Goal: Transaction & Acquisition: Book appointment/travel/reservation

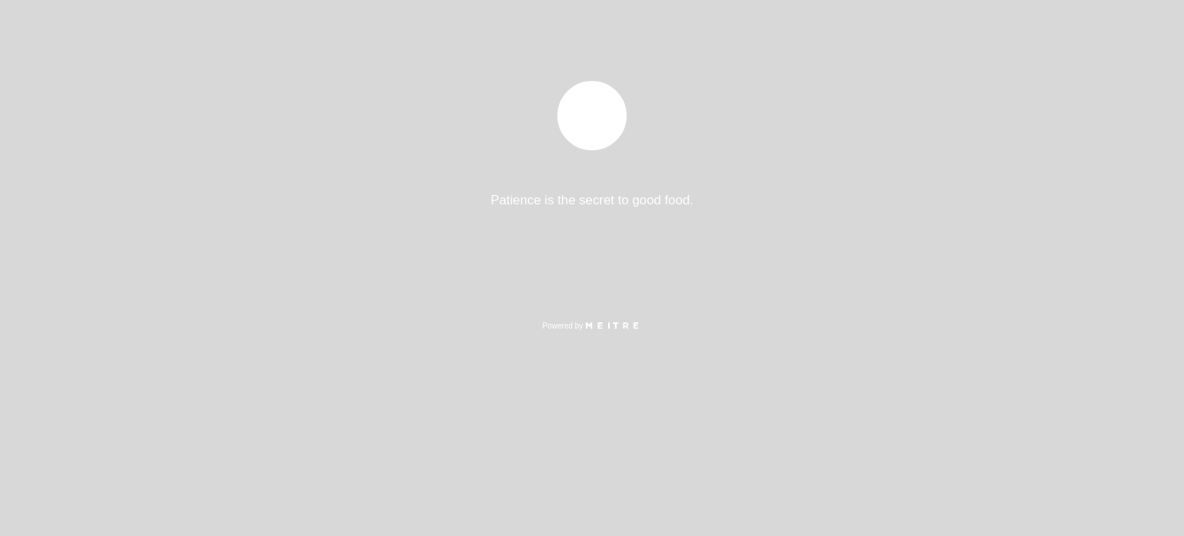
select select "pt"
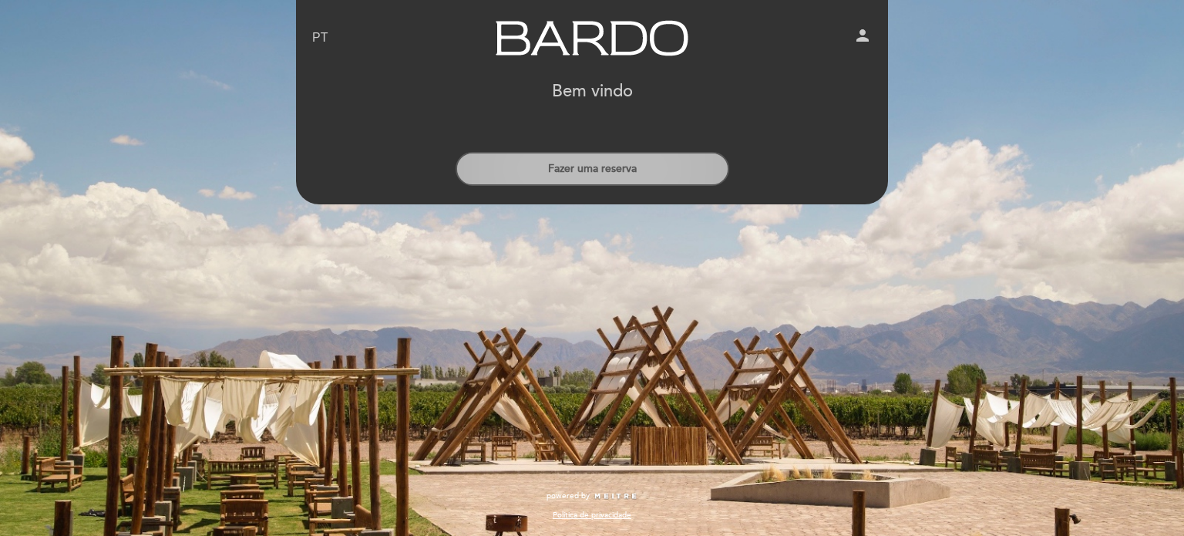
click at [651, 160] on button "Fazer uma reserva" at bounding box center [593, 169] width 274 height 34
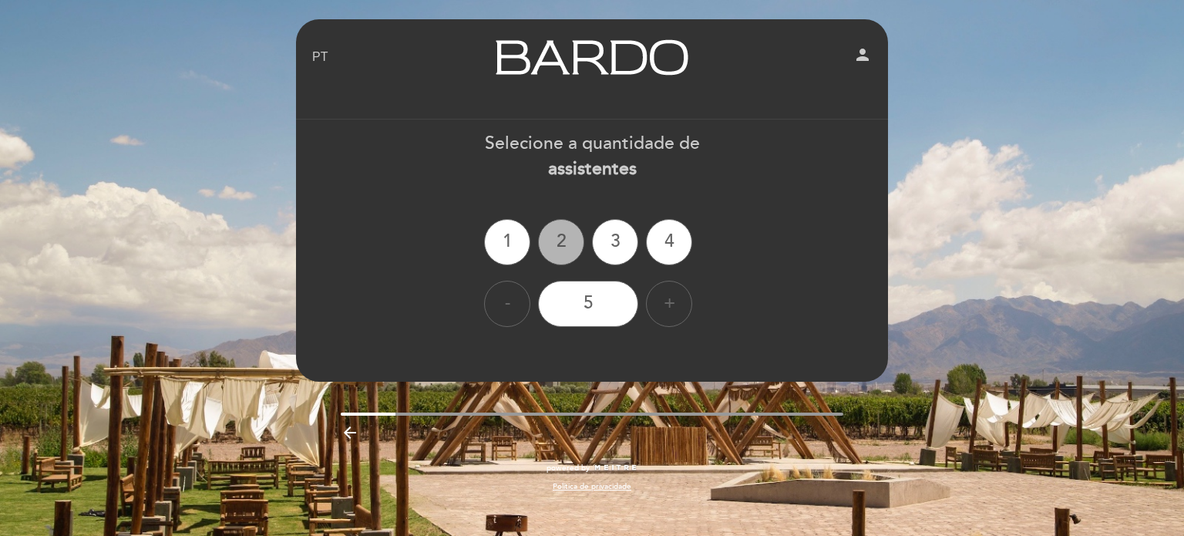
click at [556, 250] on div "2" at bounding box center [561, 242] width 46 height 46
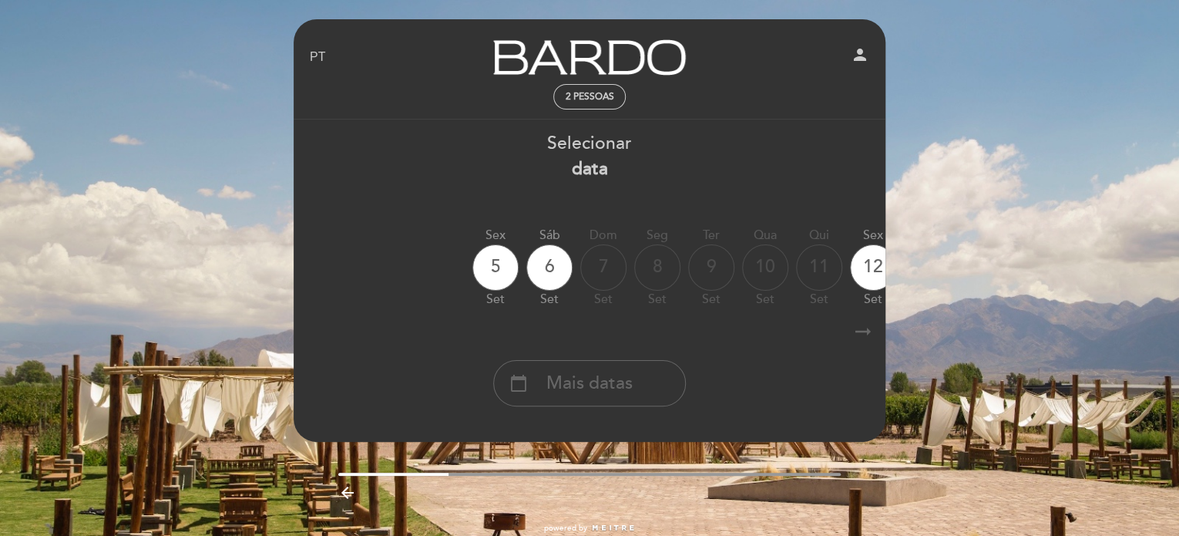
drag, startPoint x: 783, startPoint y: 264, endPoint x: 721, endPoint y: 271, distance: 62.0
click at [721, 271] on div "Sex 5 set Sáb 6 set Dom 7 set Seg 8 set Ter 9 set Qua 10 set Qui 11 set Sex 12 …" at bounding box center [589, 267] width 593 height 97
click at [870, 328] on icon "arrow_right_alt" at bounding box center [863, 331] width 23 height 33
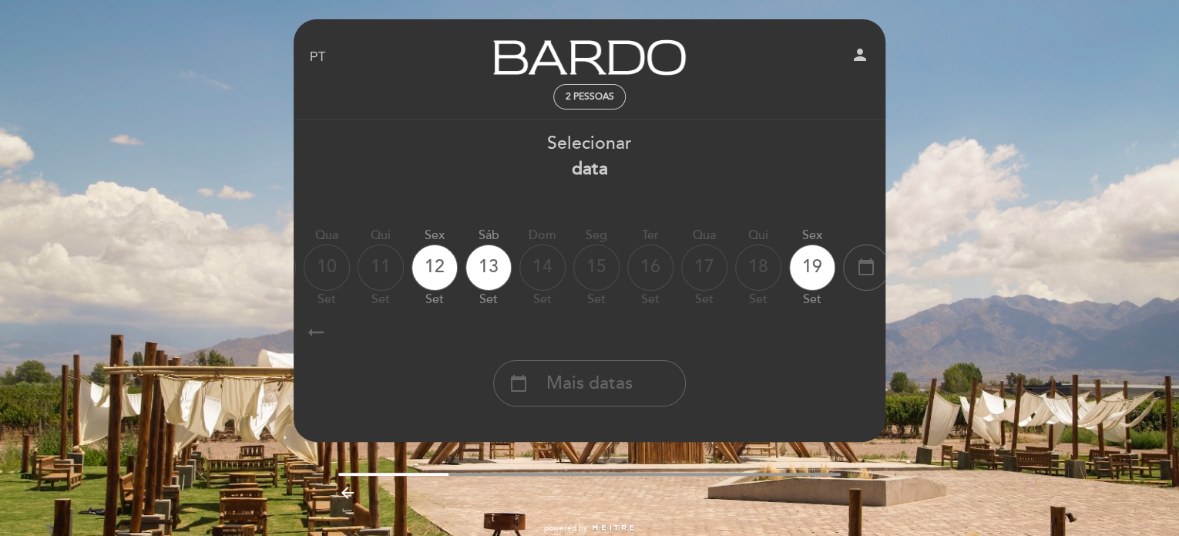
scroll to position [0, 449]
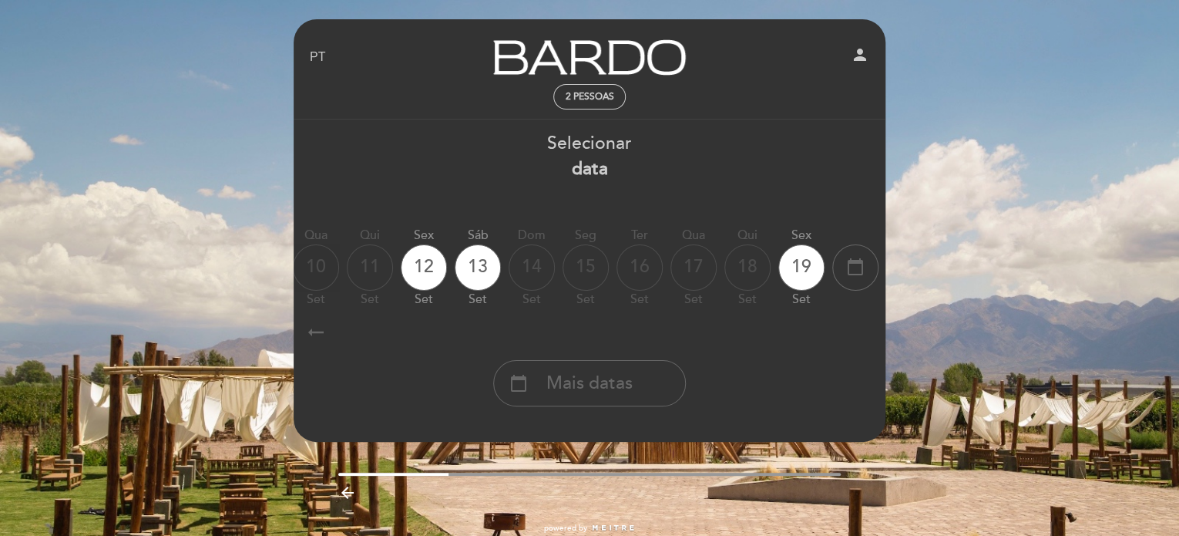
click at [870, 328] on icon "arrow_right_alt" at bounding box center [863, 331] width 23 height 33
click at [870, 329] on icon "arrow_right_alt" at bounding box center [863, 331] width 23 height 33
click at [854, 266] on icon "calendar_today" at bounding box center [855, 267] width 18 height 26
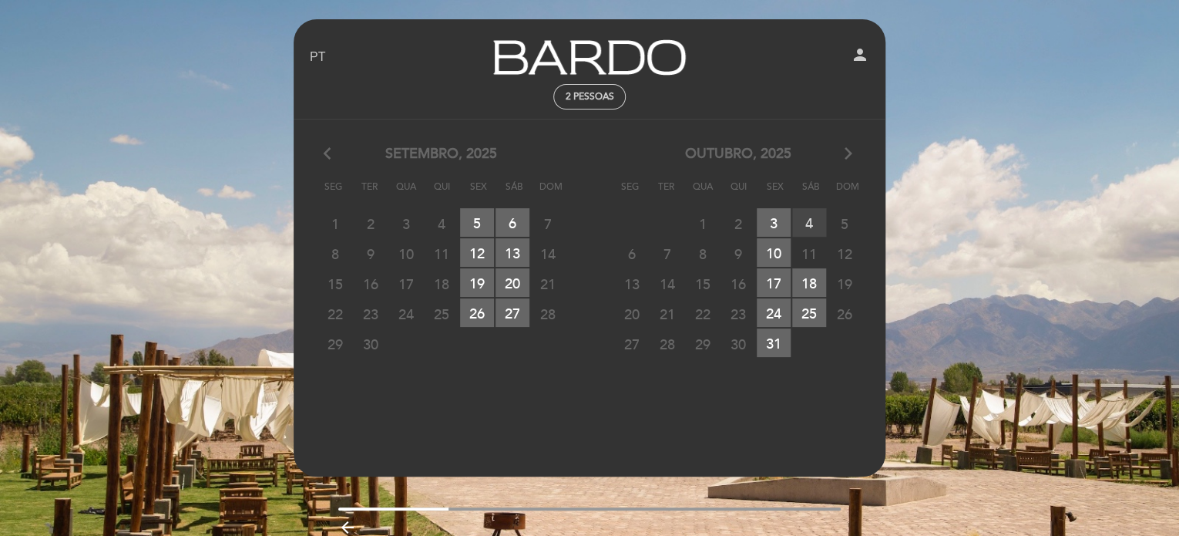
click at [805, 224] on span "4 RESERVAS DISPONÍVEIS" at bounding box center [809, 222] width 34 height 29
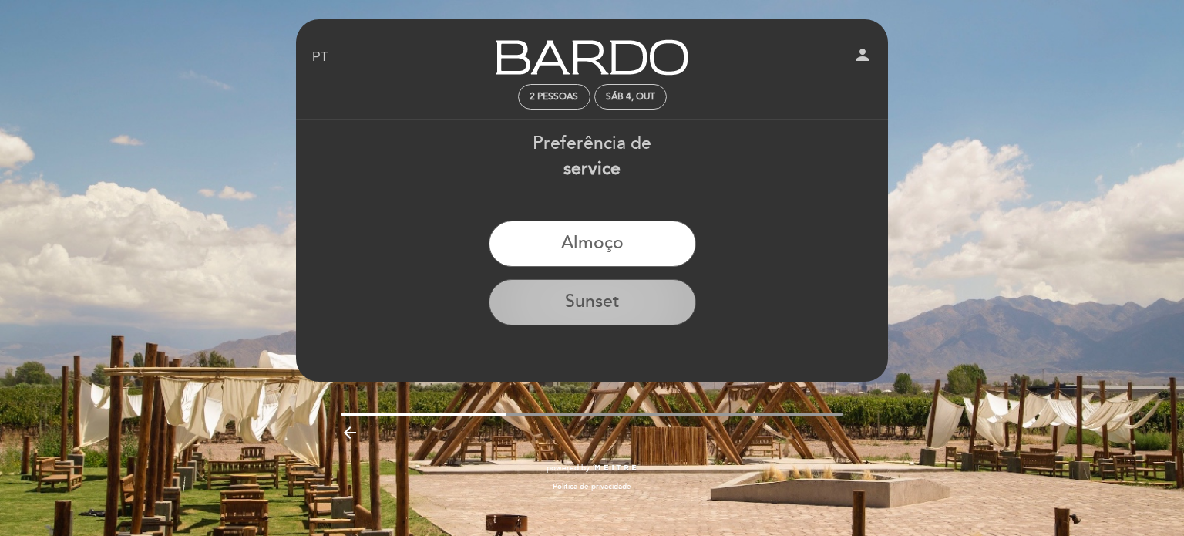
click at [625, 310] on button "Sunset" at bounding box center [592, 302] width 207 height 46
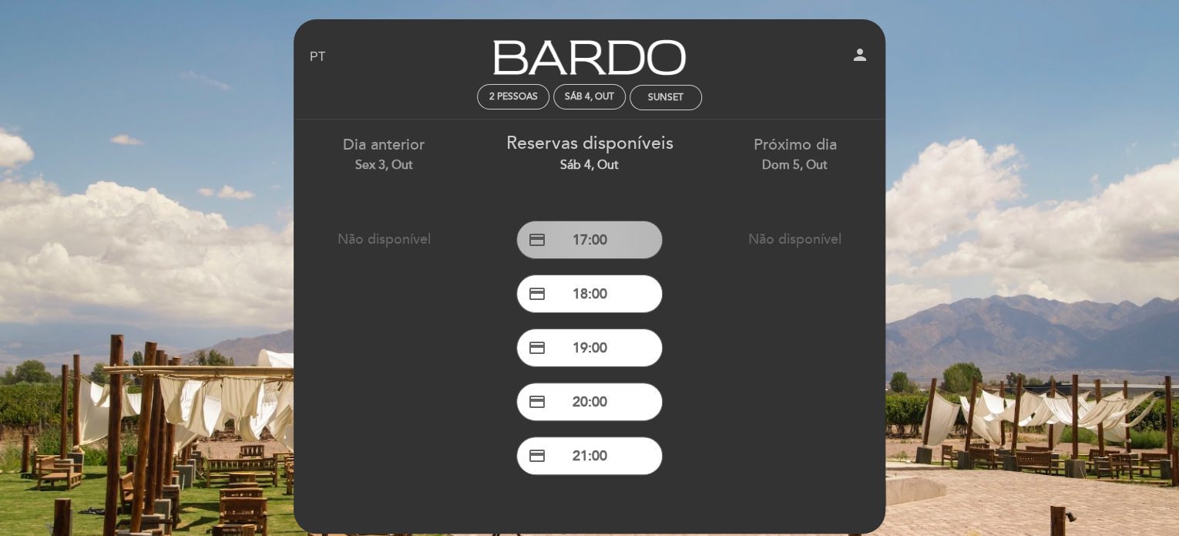
click at [592, 247] on button "credit_card 17:00" at bounding box center [589, 239] width 146 height 39
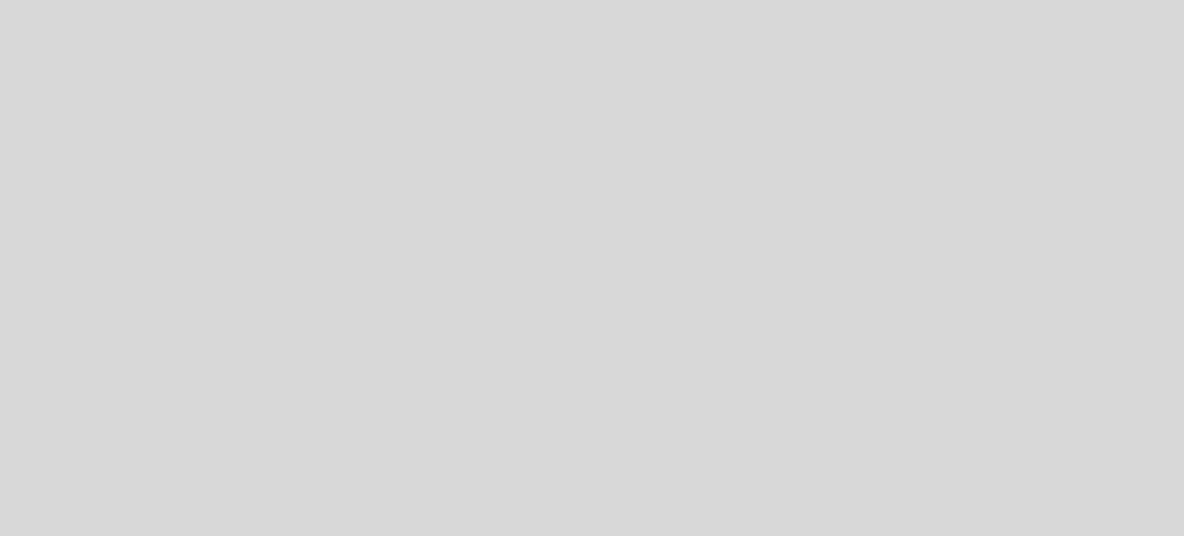
select select "pt"
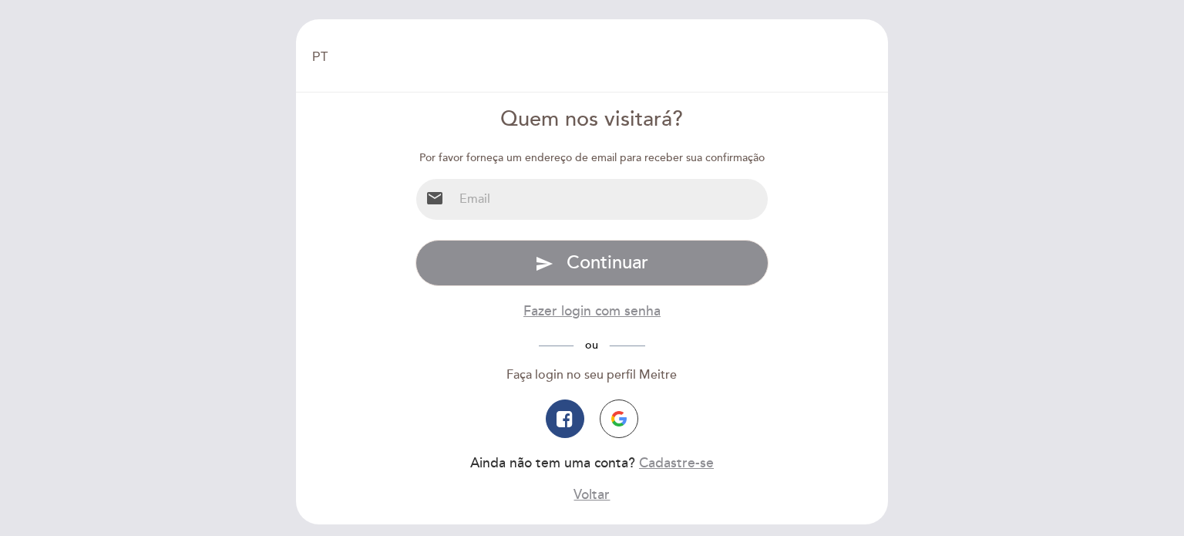
click at [560, 201] on input "email" at bounding box center [610, 199] width 315 height 41
type input "[EMAIL_ADDRESS][DOMAIN_NAME]"
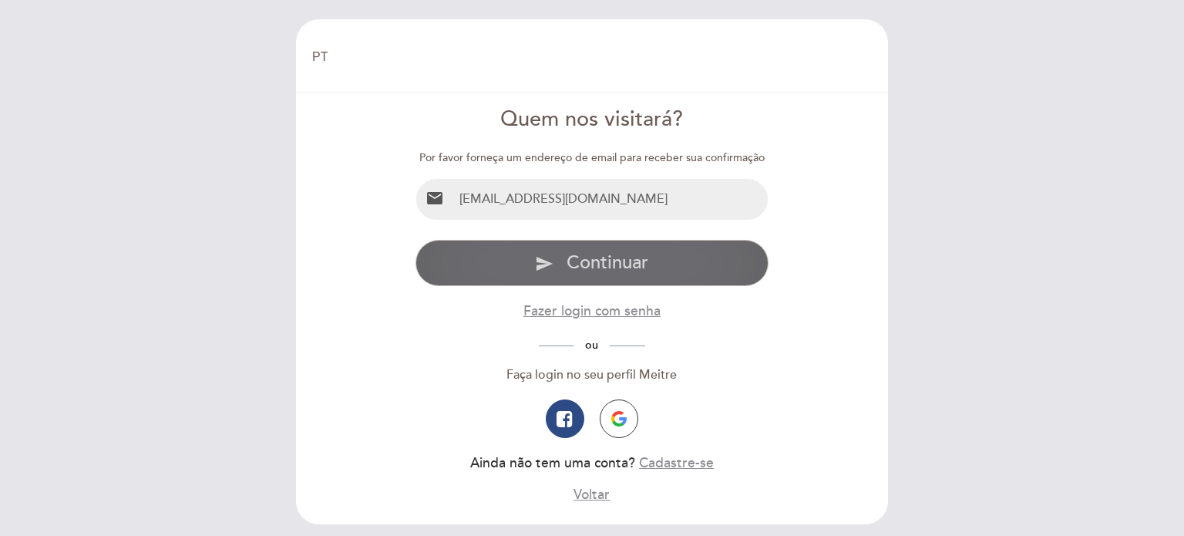
click at [583, 267] on span "Continuar" at bounding box center [608, 262] width 82 height 22
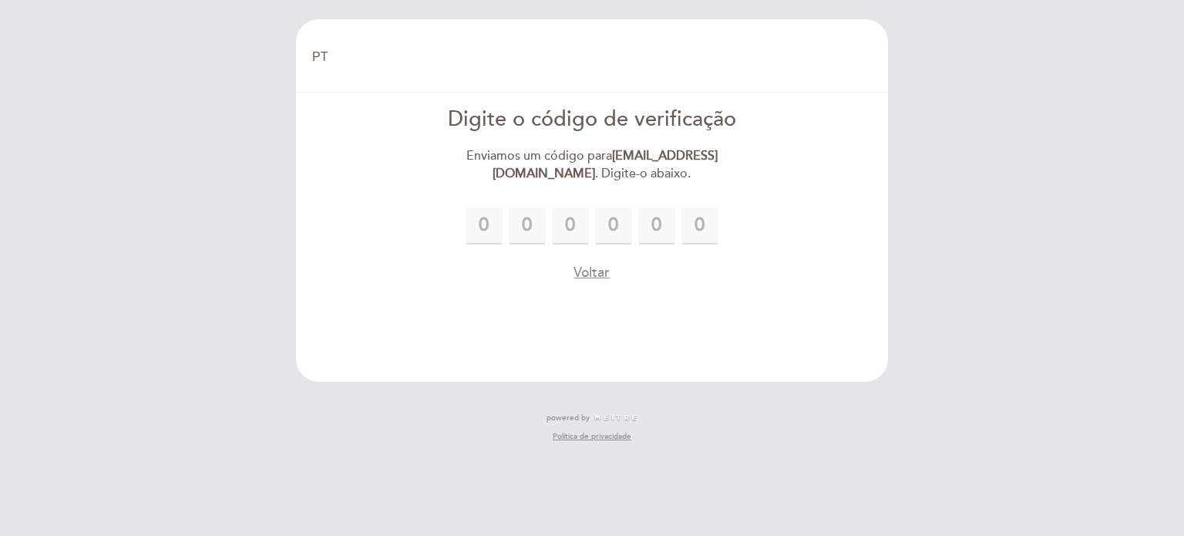
type input "1"
type input "4"
type input "8"
type input "0"
type input "8"
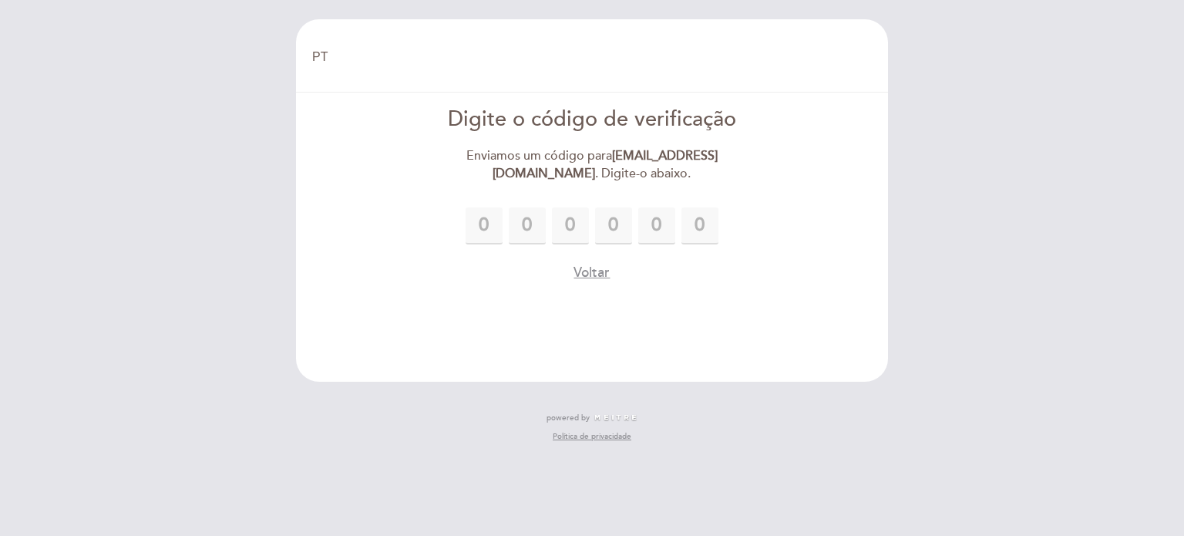
type input "0"
